Goal: Task Accomplishment & Management: Use online tool/utility

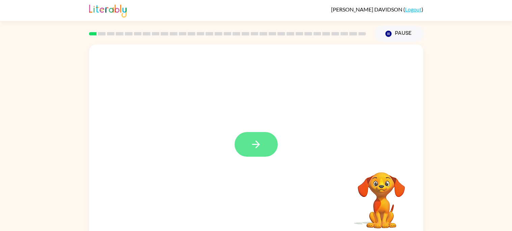
click at [272, 149] on button "button" at bounding box center [256, 144] width 43 height 25
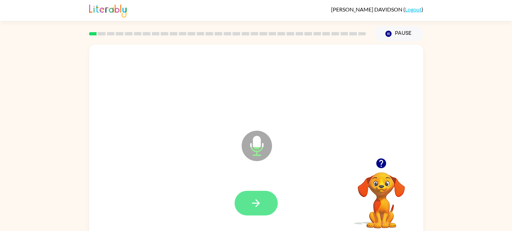
click at [272, 202] on button "button" at bounding box center [256, 203] width 43 height 25
click at [270, 205] on button "button" at bounding box center [256, 203] width 43 height 25
click at [259, 203] on icon "button" at bounding box center [256, 203] width 8 height 8
click at [258, 205] on icon "button" at bounding box center [256, 203] width 8 height 8
click at [257, 195] on button "button" at bounding box center [256, 203] width 43 height 25
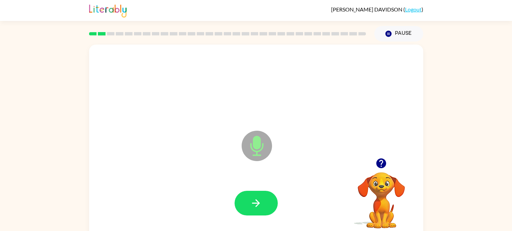
scroll to position [6, 0]
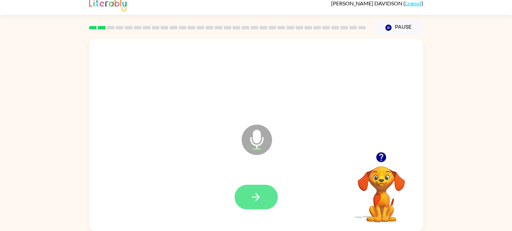
click at [256, 204] on button "button" at bounding box center [256, 197] width 43 height 25
click at [267, 197] on button "button" at bounding box center [256, 197] width 43 height 25
click at [260, 191] on icon "button" at bounding box center [256, 197] width 12 height 12
click at [256, 202] on icon "button" at bounding box center [256, 197] width 12 height 12
click at [261, 191] on icon "button" at bounding box center [256, 197] width 12 height 12
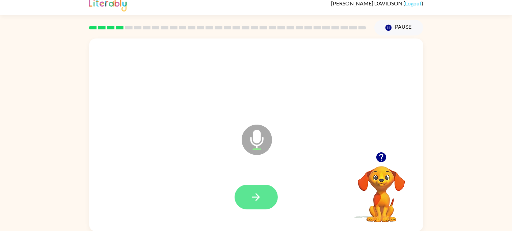
click at [252, 193] on icon "button" at bounding box center [256, 197] width 12 height 12
click at [249, 196] on button "button" at bounding box center [256, 197] width 43 height 25
click at [259, 198] on icon "button" at bounding box center [256, 197] width 12 height 12
click at [267, 185] on button "button" at bounding box center [256, 197] width 43 height 25
click at [261, 194] on icon "button" at bounding box center [256, 197] width 12 height 12
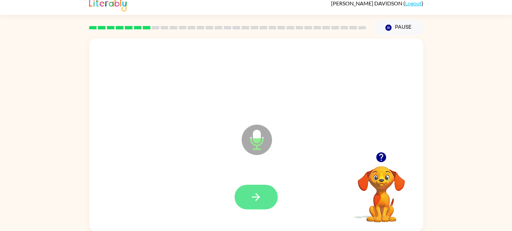
click at [273, 195] on button "button" at bounding box center [256, 197] width 43 height 25
click at [274, 195] on button "button" at bounding box center [256, 197] width 43 height 25
click at [256, 189] on button "button" at bounding box center [256, 197] width 43 height 25
click at [257, 197] on icon "button" at bounding box center [256, 197] width 8 height 8
click at [249, 187] on button "button" at bounding box center [256, 197] width 43 height 25
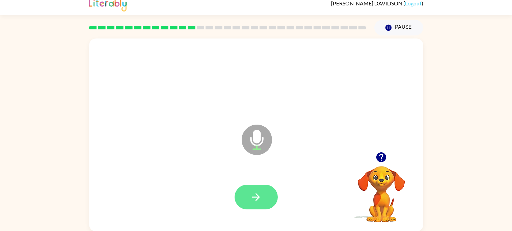
click at [249, 195] on button "button" at bounding box center [256, 197] width 43 height 25
click at [264, 192] on button "button" at bounding box center [256, 197] width 43 height 25
click at [263, 201] on button "button" at bounding box center [256, 197] width 43 height 25
click at [259, 195] on icon "button" at bounding box center [256, 197] width 12 height 12
click at [265, 195] on button "button" at bounding box center [256, 197] width 43 height 25
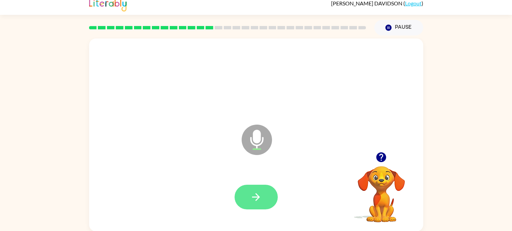
click at [255, 193] on icon "button" at bounding box center [256, 197] width 12 height 12
click at [271, 201] on button "button" at bounding box center [256, 197] width 43 height 25
click at [260, 203] on button "button" at bounding box center [256, 197] width 43 height 25
click at [256, 197] on icon "button" at bounding box center [256, 197] width 12 height 12
click at [260, 189] on button "button" at bounding box center [256, 197] width 43 height 25
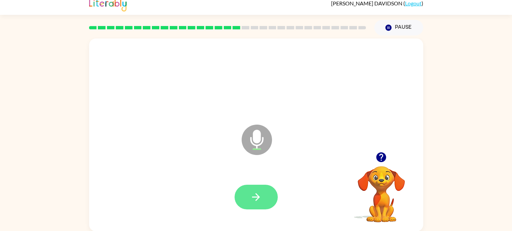
click at [263, 196] on button "button" at bounding box center [256, 197] width 43 height 25
click at [254, 202] on icon "button" at bounding box center [256, 197] width 12 height 12
click at [256, 189] on button "button" at bounding box center [256, 197] width 43 height 25
click at [254, 188] on button "button" at bounding box center [256, 197] width 43 height 25
click at [263, 198] on button "button" at bounding box center [256, 197] width 43 height 25
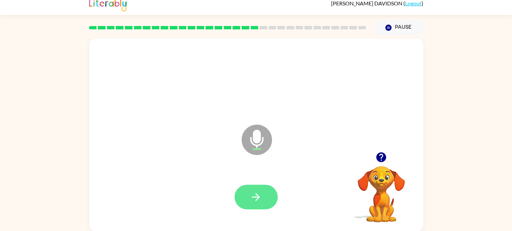
click at [263, 185] on button "button" at bounding box center [256, 197] width 43 height 25
click at [240, 199] on button "button" at bounding box center [256, 197] width 43 height 25
click at [253, 213] on div at bounding box center [256, 196] width 321 height 55
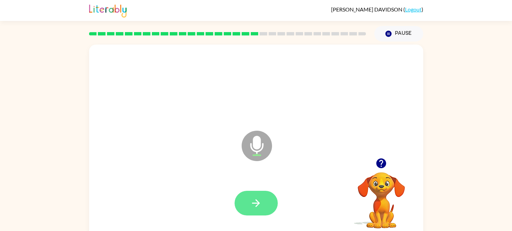
click at [257, 197] on icon "button" at bounding box center [256, 203] width 12 height 12
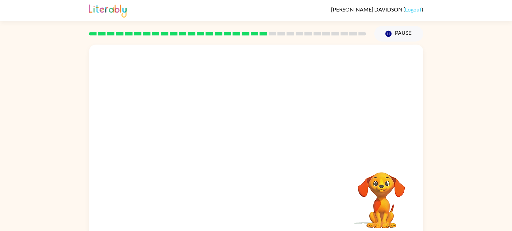
scroll to position [6, 0]
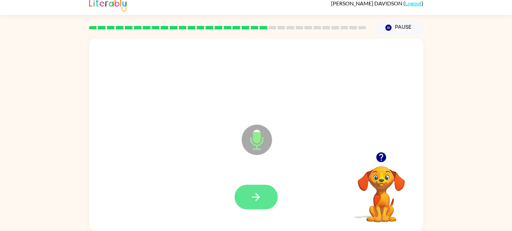
click at [263, 197] on button "button" at bounding box center [256, 197] width 43 height 25
click at [260, 198] on icon "button" at bounding box center [256, 197] width 12 height 12
click at [276, 204] on div at bounding box center [256, 197] width 43 height 25
click at [259, 205] on button "button" at bounding box center [256, 197] width 43 height 25
click at [259, 194] on icon "button" at bounding box center [256, 197] width 12 height 12
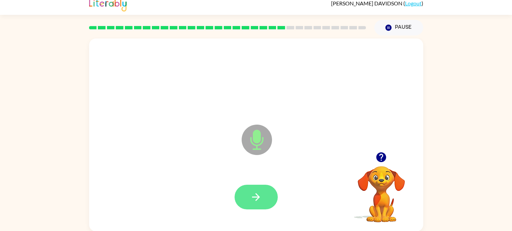
click at [257, 197] on icon "button" at bounding box center [256, 197] width 8 height 8
click at [263, 193] on button "button" at bounding box center [256, 197] width 43 height 25
click at [260, 198] on icon "button" at bounding box center [256, 197] width 12 height 12
click at [264, 185] on button "button" at bounding box center [256, 197] width 43 height 25
click at [266, 188] on button "button" at bounding box center [256, 197] width 43 height 25
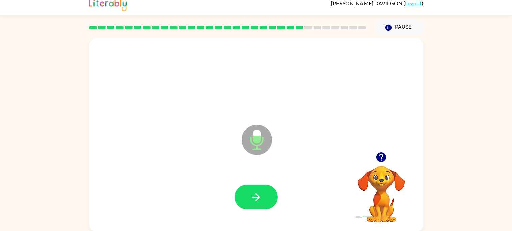
scroll to position [0, 0]
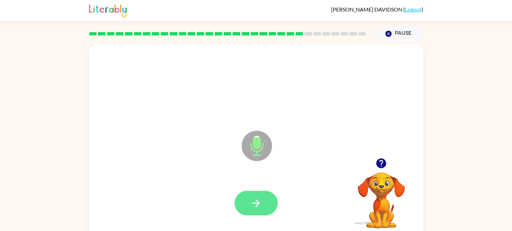
click at [253, 198] on icon "button" at bounding box center [256, 203] width 12 height 12
click at [262, 208] on icon "button" at bounding box center [256, 203] width 12 height 12
click at [271, 194] on button "button" at bounding box center [256, 203] width 43 height 25
click at [251, 194] on button "button" at bounding box center [256, 203] width 43 height 25
click at [245, 201] on button "button" at bounding box center [256, 203] width 43 height 25
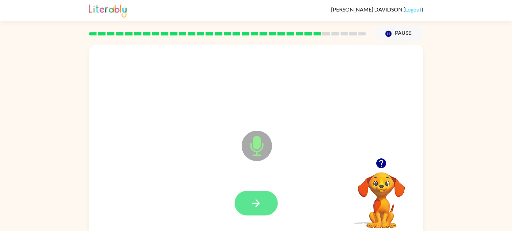
click at [276, 208] on button "button" at bounding box center [256, 203] width 43 height 25
click at [257, 213] on button "button" at bounding box center [256, 203] width 43 height 25
click at [265, 202] on button "button" at bounding box center [256, 203] width 43 height 25
click at [254, 200] on icon "button" at bounding box center [256, 203] width 12 height 12
click at [269, 192] on button "button" at bounding box center [256, 203] width 43 height 25
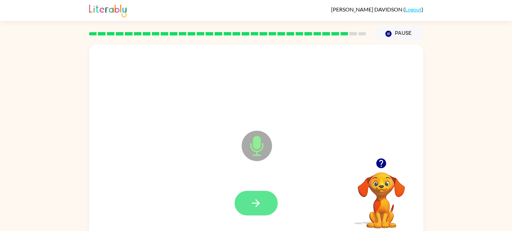
click at [264, 198] on button "button" at bounding box center [256, 203] width 43 height 25
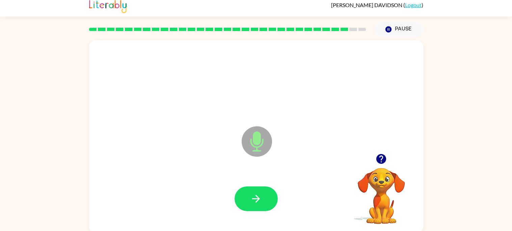
scroll to position [6, 0]
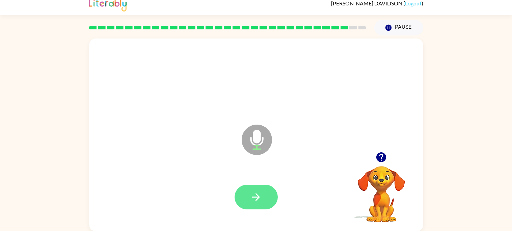
click at [263, 192] on button "button" at bounding box center [256, 197] width 43 height 25
click at [264, 194] on button "button" at bounding box center [256, 197] width 43 height 25
click at [257, 198] on icon "button" at bounding box center [256, 197] width 8 height 8
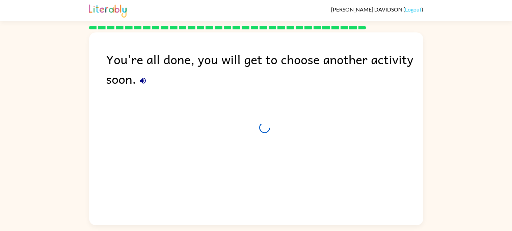
scroll to position [0, 0]
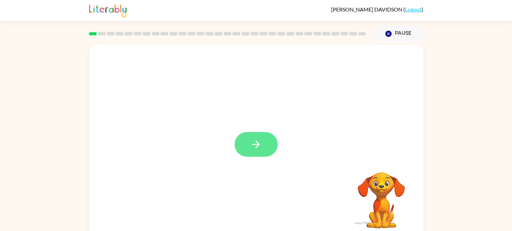
click at [252, 147] on icon "button" at bounding box center [256, 144] width 12 height 12
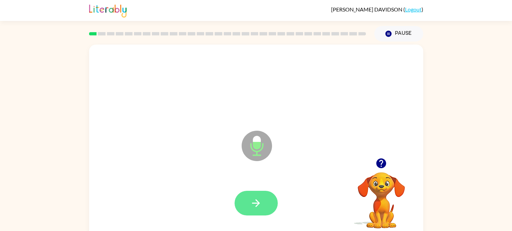
click at [263, 199] on button "button" at bounding box center [256, 203] width 43 height 25
click at [259, 205] on icon "button" at bounding box center [256, 203] width 12 height 12
click at [268, 198] on button "button" at bounding box center [256, 203] width 43 height 25
click at [259, 204] on icon "button" at bounding box center [256, 203] width 8 height 8
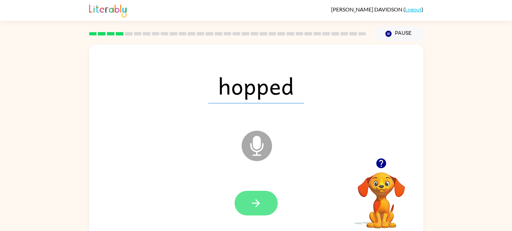
click at [261, 204] on icon "button" at bounding box center [256, 203] width 12 height 12
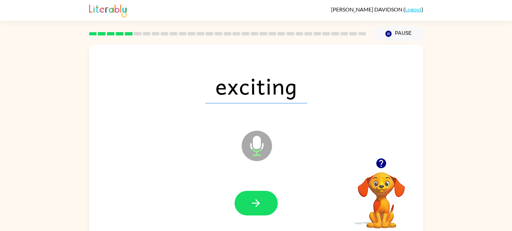
click at [382, 165] on icon "button" at bounding box center [381, 163] width 10 height 10
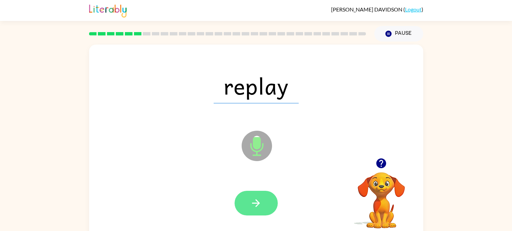
click at [262, 197] on button "button" at bounding box center [256, 203] width 43 height 25
click at [260, 194] on button "button" at bounding box center [256, 203] width 43 height 25
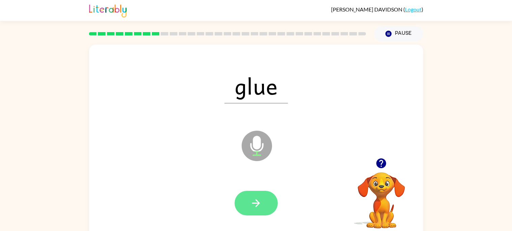
click at [257, 204] on icon "button" at bounding box center [256, 203] width 12 height 12
click at [266, 198] on button "button" at bounding box center [256, 203] width 43 height 25
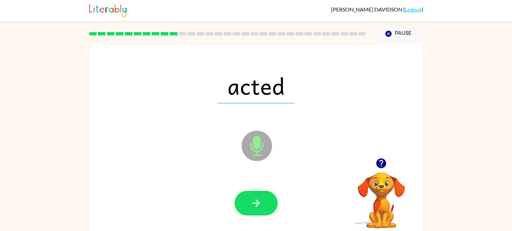
click at [384, 167] on icon "button" at bounding box center [381, 163] width 10 height 10
click at [269, 208] on button "button" at bounding box center [256, 203] width 43 height 25
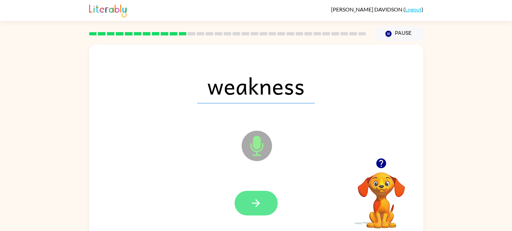
click at [252, 194] on button "button" at bounding box center [256, 203] width 43 height 25
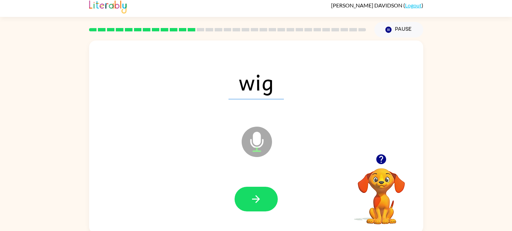
scroll to position [6, 0]
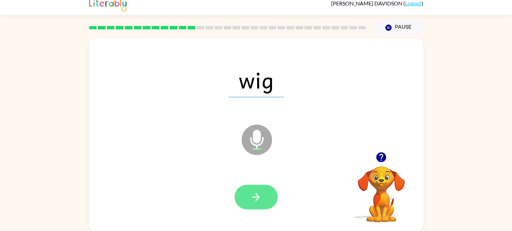
click at [265, 192] on button "button" at bounding box center [256, 197] width 43 height 25
click at [264, 197] on button "button" at bounding box center [256, 197] width 43 height 25
click at [269, 195] on button "button" at bounding box center [256, 197] width 43 height 25
click at [268, 195] on button "button" at bounding box center [256, 197] width 43 height 25
click at [262, 198] on button "button" at bounding box center [256, 197] width 43 height 25
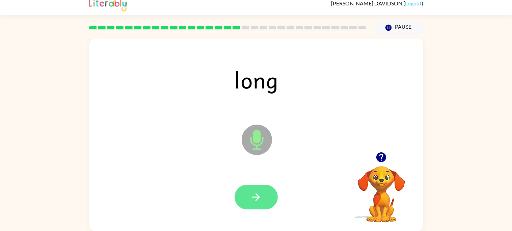
click at [259, 197] on icon "button" at bounding box center [256, 197] width 8 height 8
click at [263, 189] on button "button" at bounding box center [256, 197] width 43 height 25
click at [254, 199] on icon "button" at bounding box center [256, 197] width 12 height 12
click at [266, 209] on button "button" at bounding box center [256, 197] width 43 height 25
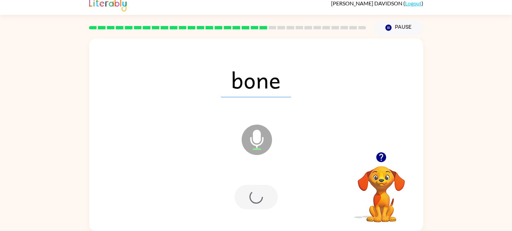
click at [259, 192] on div at bounding box center [256, 197] width 43 height 25
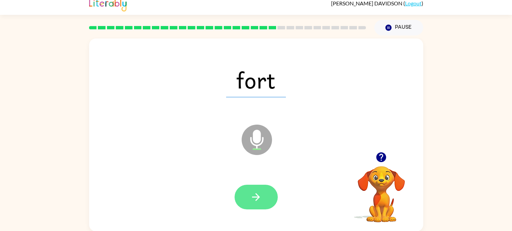
click at [269, 191] on button "button" at bounding box center [256, 197] width 43 height 25
click at [266, 197] on button "button" at bounding box center [256, 197] width 43 height 25
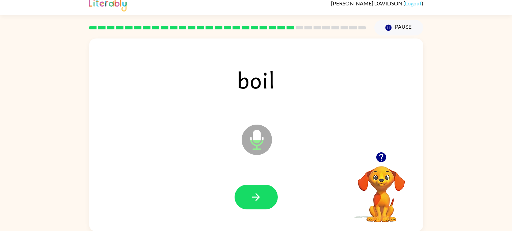
click at [374, 160] on button "button" at bounding box center [381, 157] width 17 height 17
click at [276, 187] on div at bounding box center [256, 197] width 43 height 25
click at [272, 203] on button "button" at bounding box center [256, 197] width 43 height 25
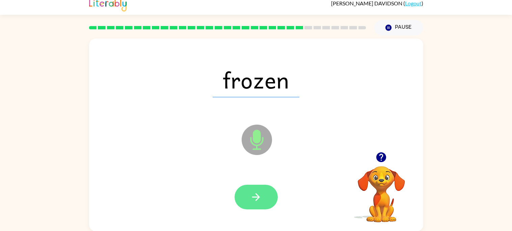
click at [264, 201] on button "button" at bounding box center [256, 197] width 43 height 25
click at [260, 196] on icon "button" at bounding box center [256, 197] width 12 height 12
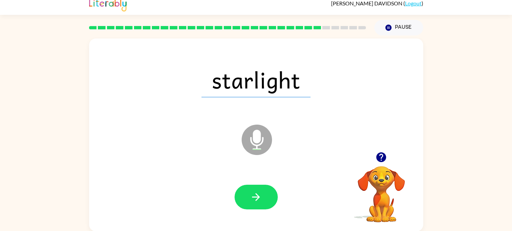
click at [456, 205] on div "starlight Microphone The Microphone is here when it is your turn to talk Your b…" at bounding box center [256, 133] width 512 height 196
click at [384, 153] on icon "button" at bounding box center [381, 157] width 12 height 12
click at [262, 187] on button "button" at bounding box center [256, 197] width 43 height 25
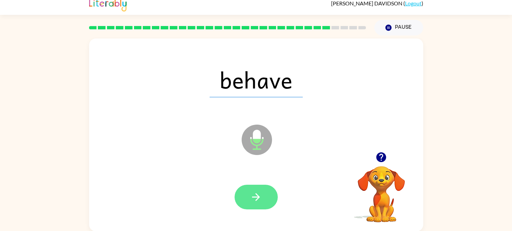
click at [264, 194] on button "button" at bounding box center [256, 197] width 43 height 25
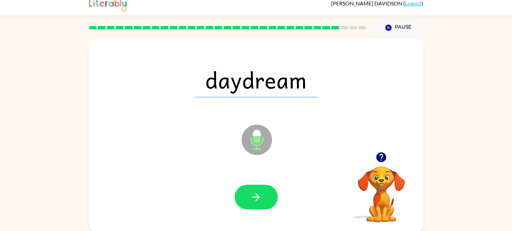
click at [380, 161] on icon "button" at bounding box center [381, 157] width 10 height 10
click at [273, 198] on button "button" at bounding box center [256, 197] width 43 height 25
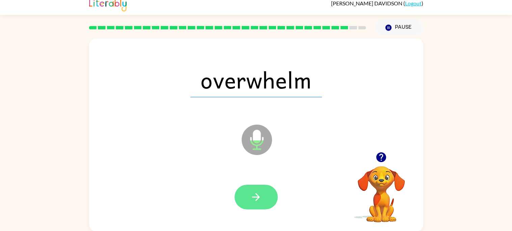
click at [263, 189] on button "button" at bounding box center [256, 197] width 43 height 25
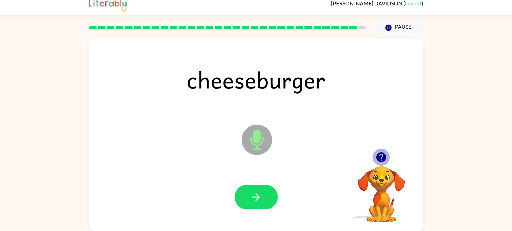
click at [382, 160] on icon "button" at bounding box center [381, 157] width 10 height 10
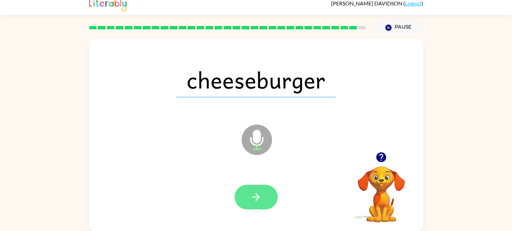
click at [272, 188] on button "button" at bounding box center [256, 197] width 43 height 25
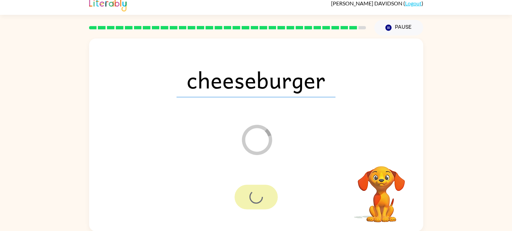
scroll to position [0, 0]
